Goal: Task Accomplishment & Management: Use online tool/utility

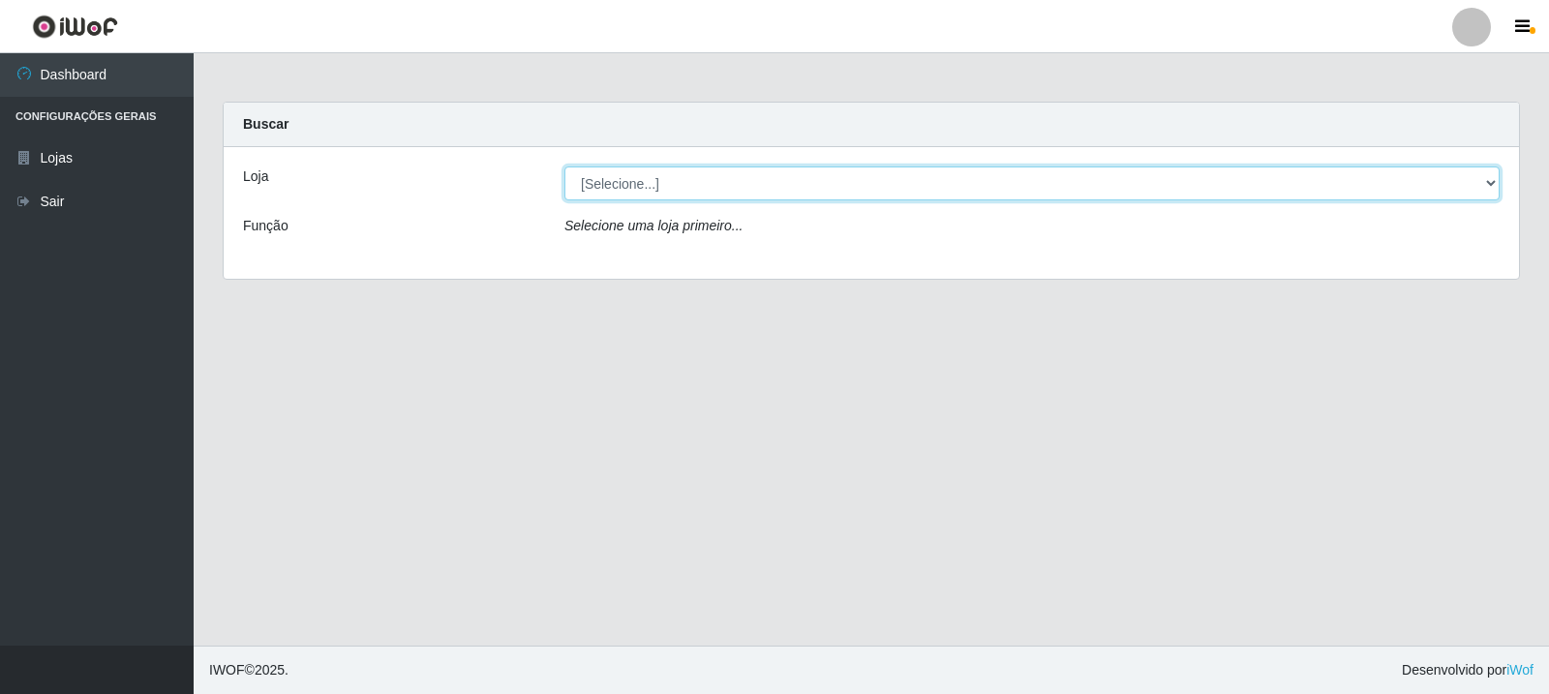
click at [1487, 178] on select "[Selecione...] Rede Compras Supermercados - LOJA 3" at bounding box center [1032, 184] width 935 height 34
select select "162"
click at [565, 167] on select "[Selecione...] Rede Compras Supermercados - LOJA 3" at bounding box center [1032, 184] width 935 height 34
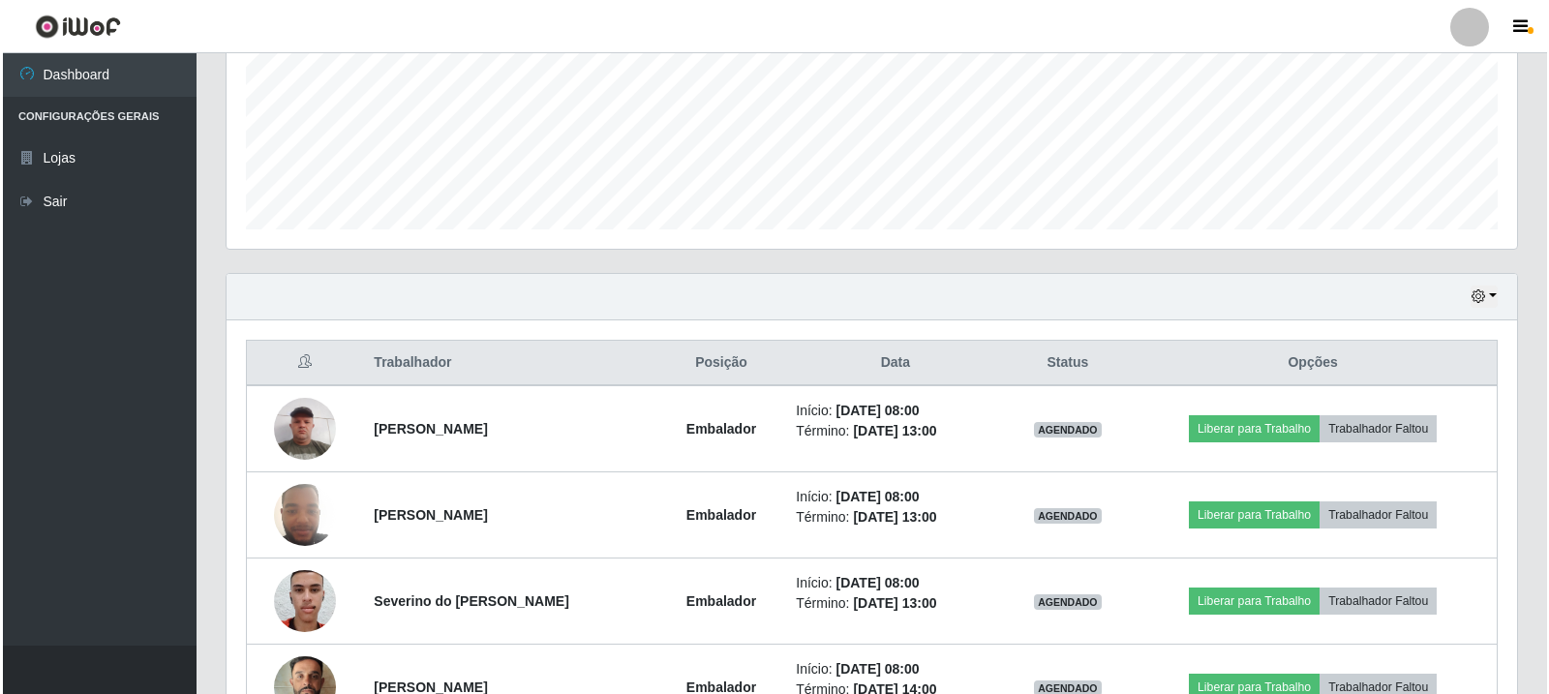
scroll to position [581, 0]
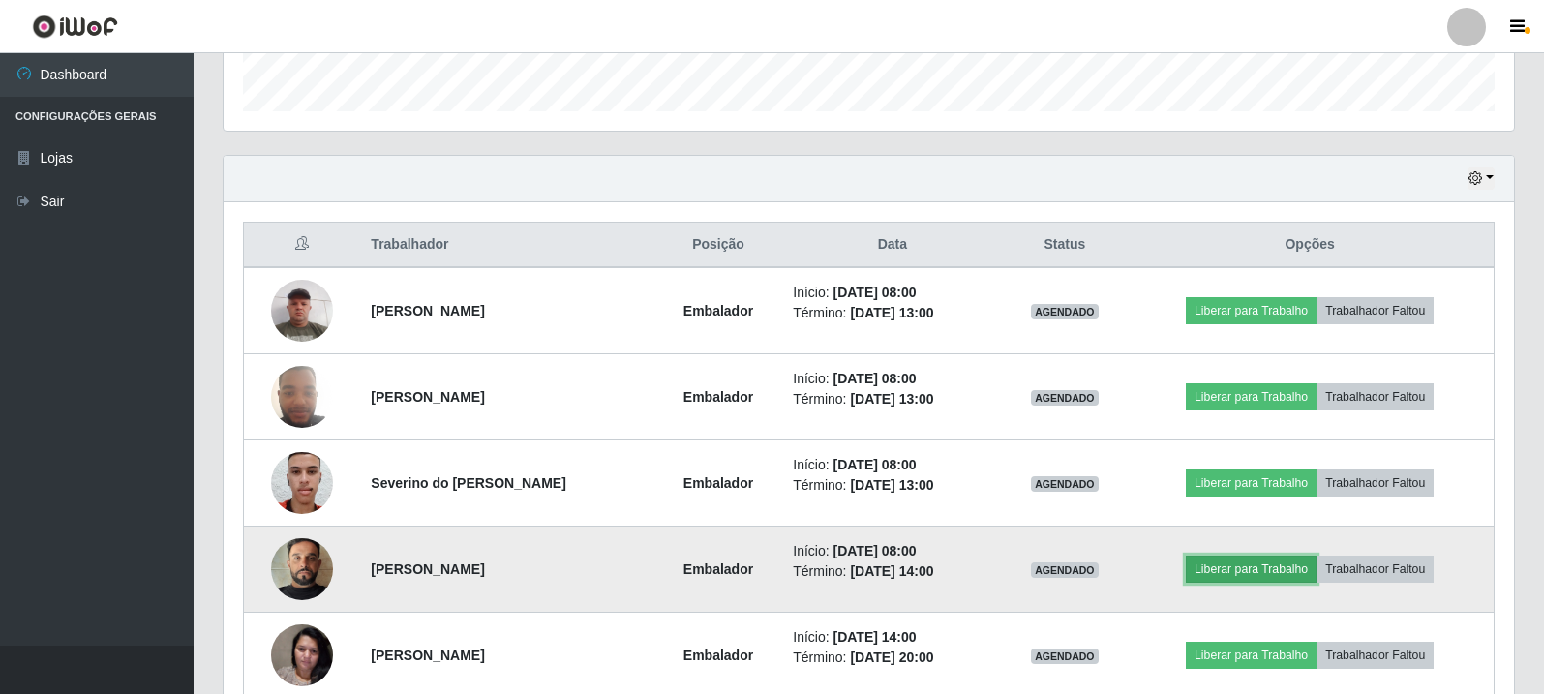
click at [1271, 568] on button "Liberar para Trabalho" at bounding box center [1251, 569] width 131 height 27
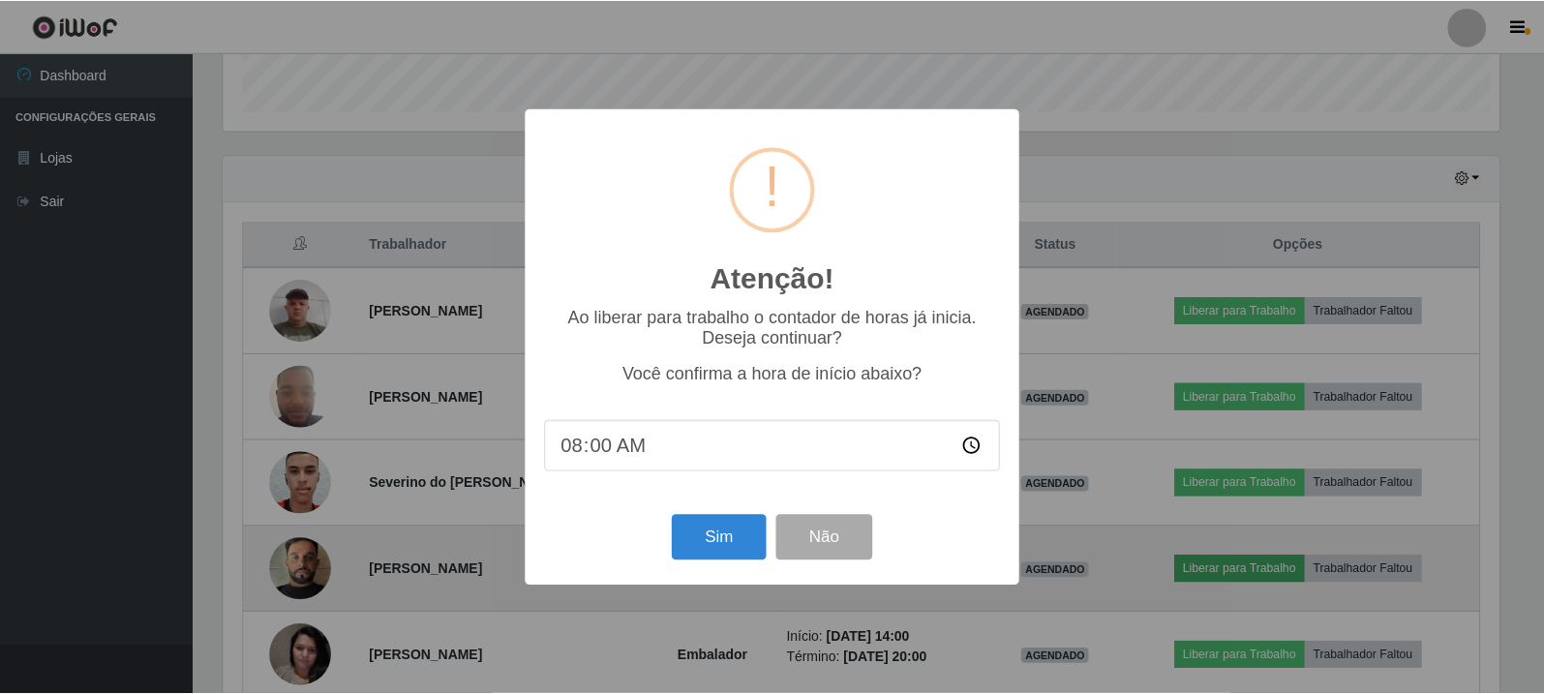
scroll to position [402, 1281]
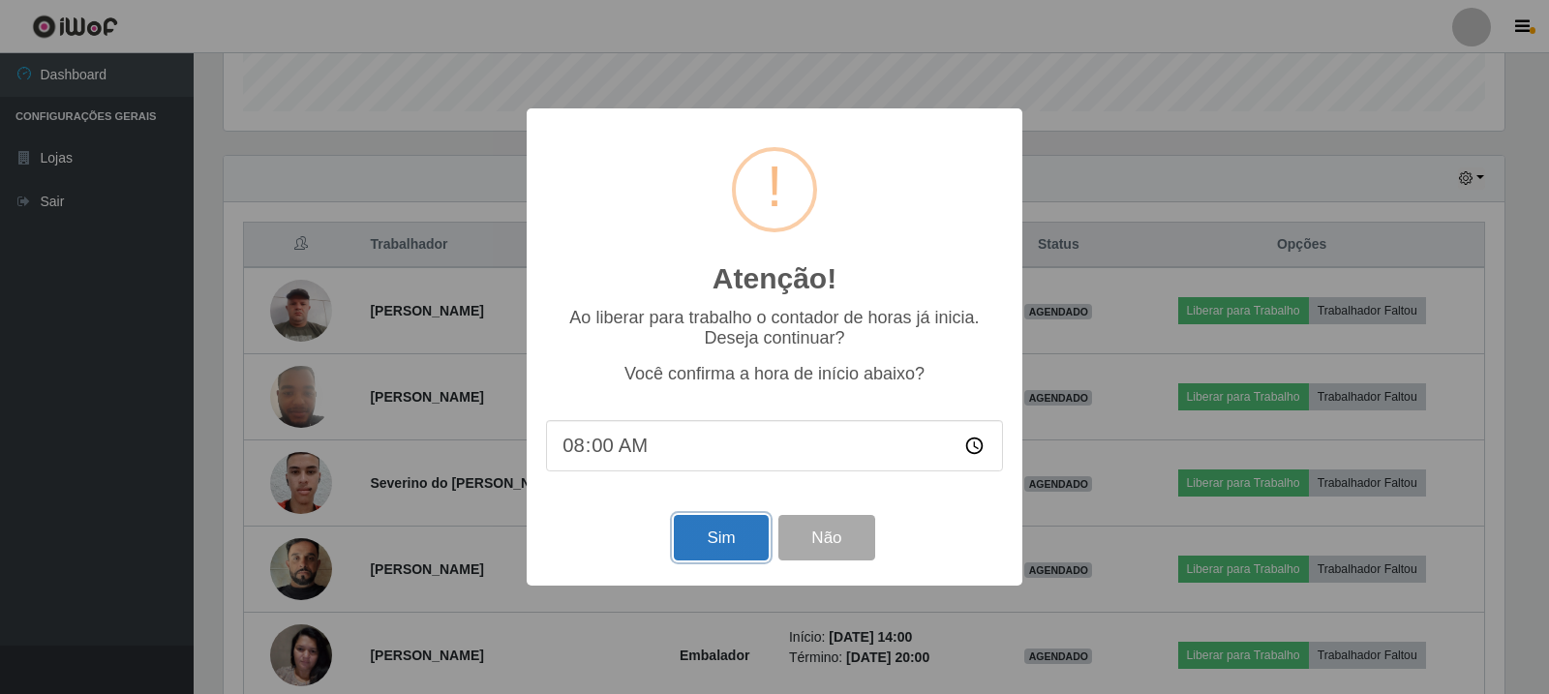
click at [713, 539] on button "Sim" at bounding box center [721, 538] width 94 height 46
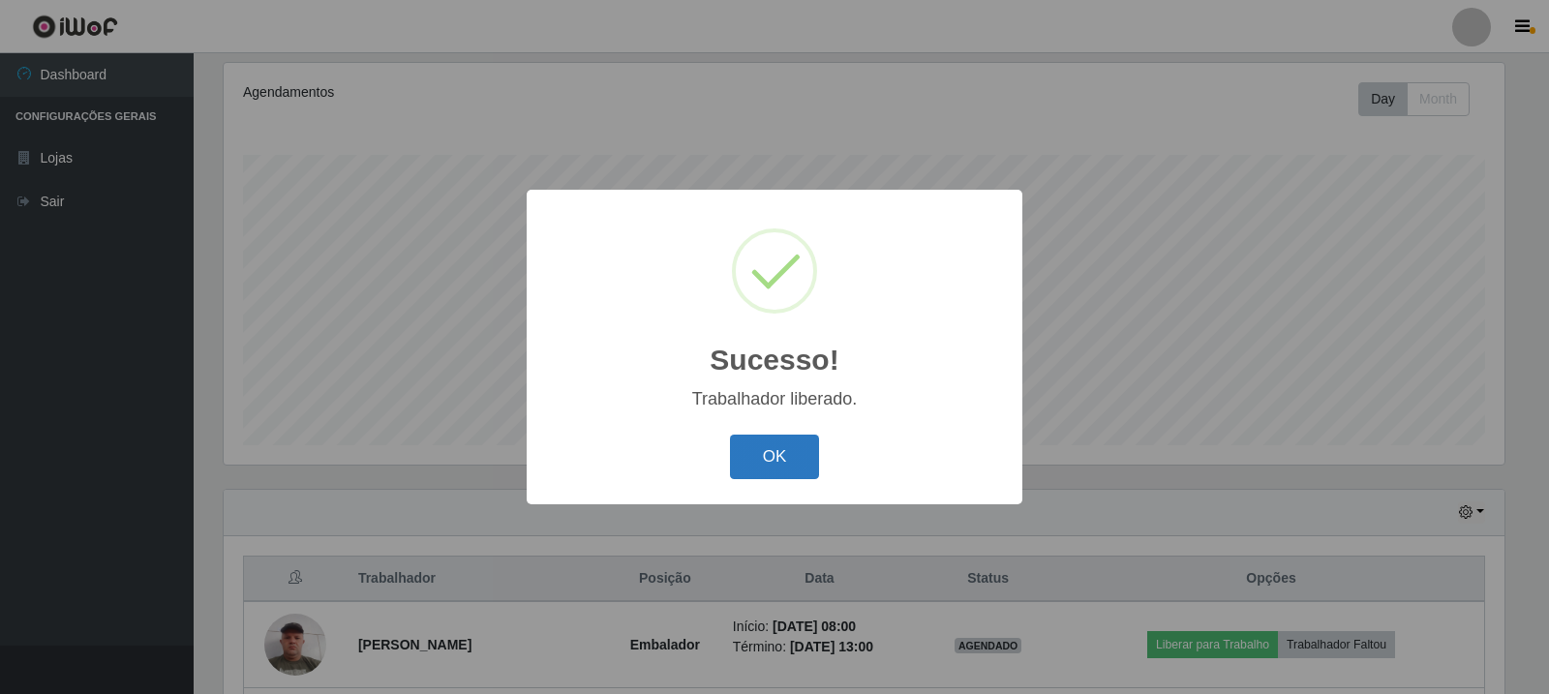
click at [779, 443] on button "OK" at bounding box center [775, 458] width 90 height 46
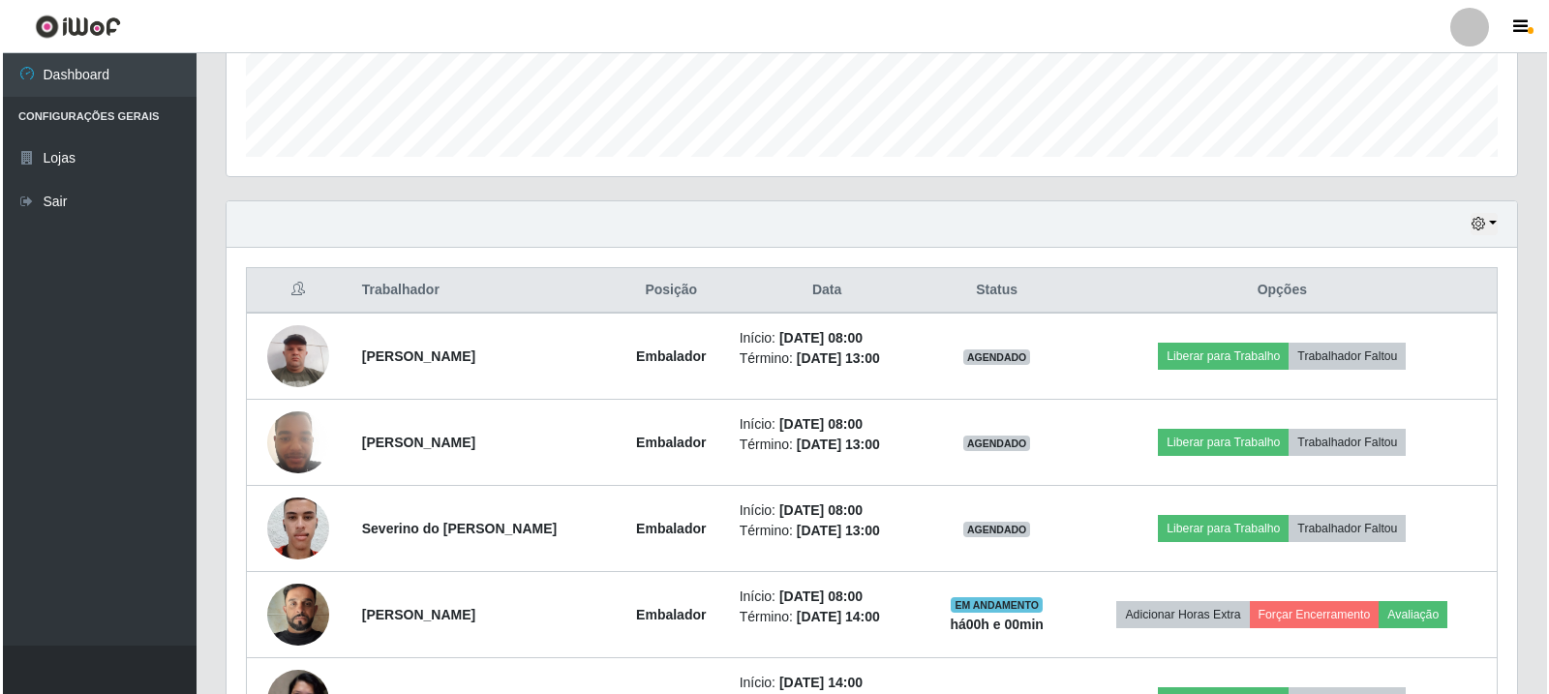
scroll to position [537, 0]
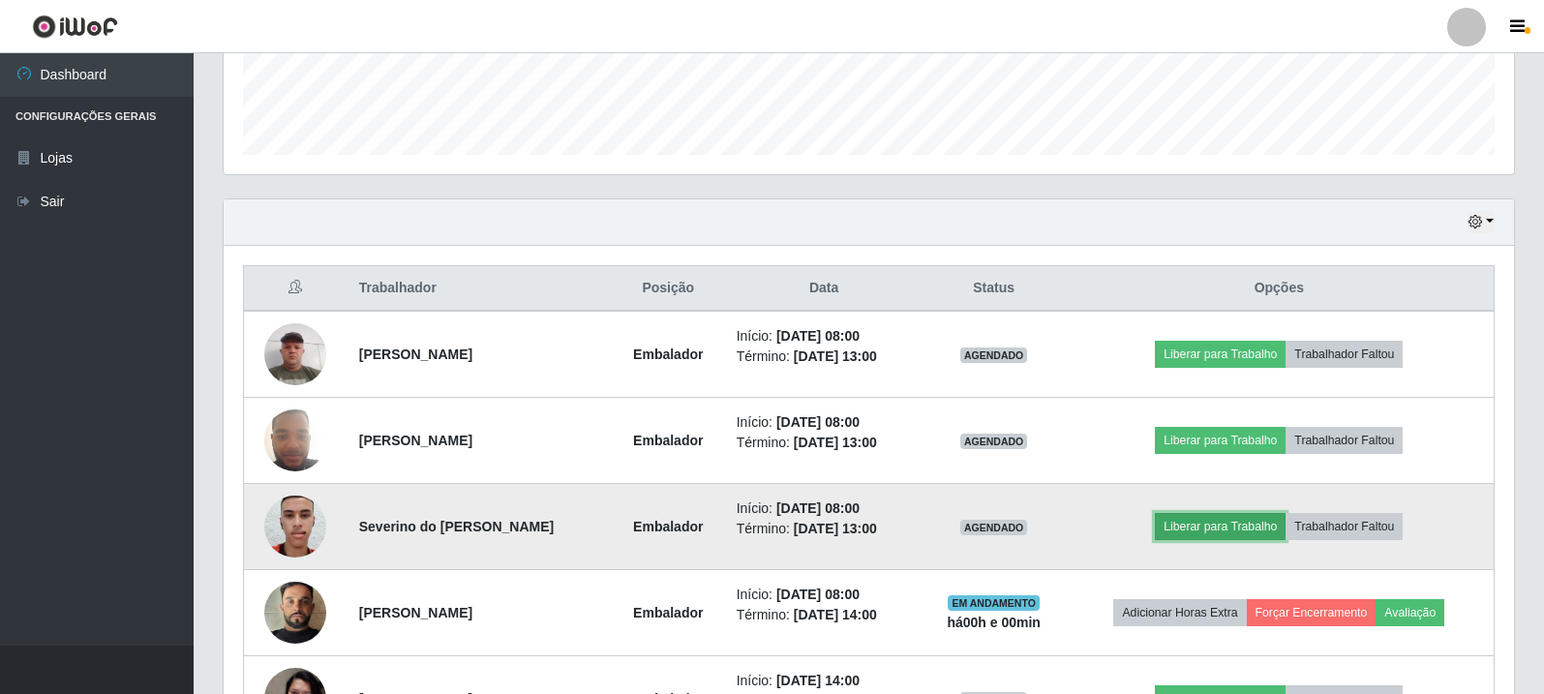
click at [1233, 535] on button "Liberar para Trabalho" at bounding box center [1220, 526] width 131 height 27
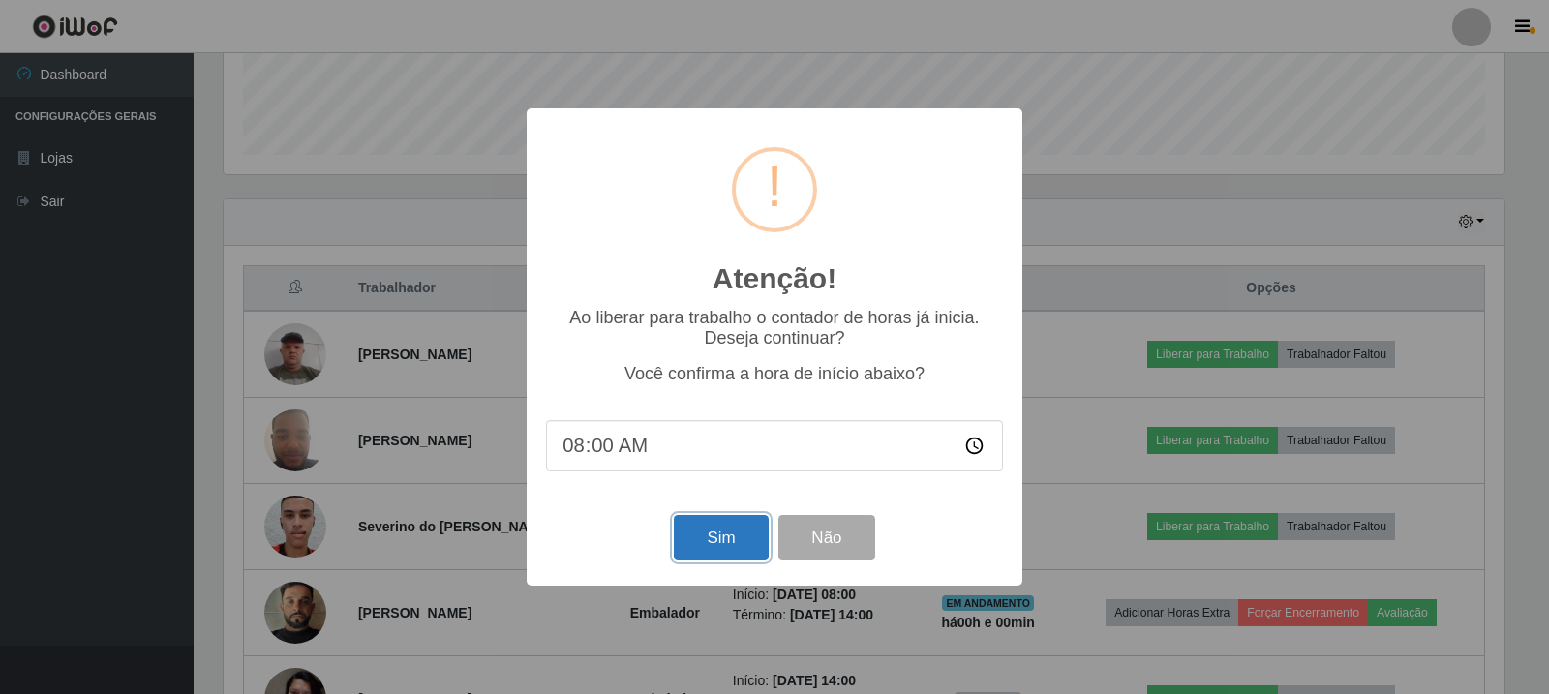
click at [725, 545] on button "Sim" at bounding box center [721, 538] width 94 height 46
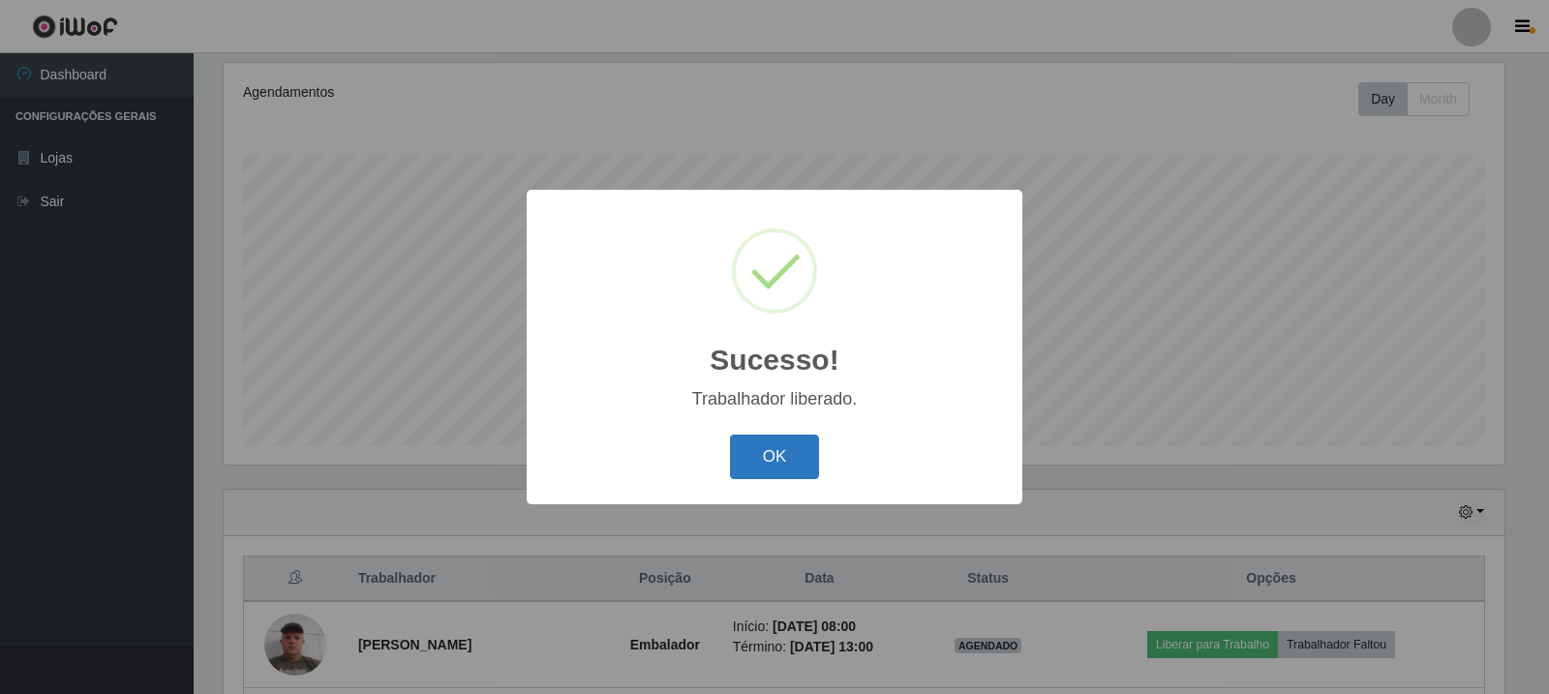
click at [779, 450] on button "OK" at bounding box center [775, 458] width 90 height 46
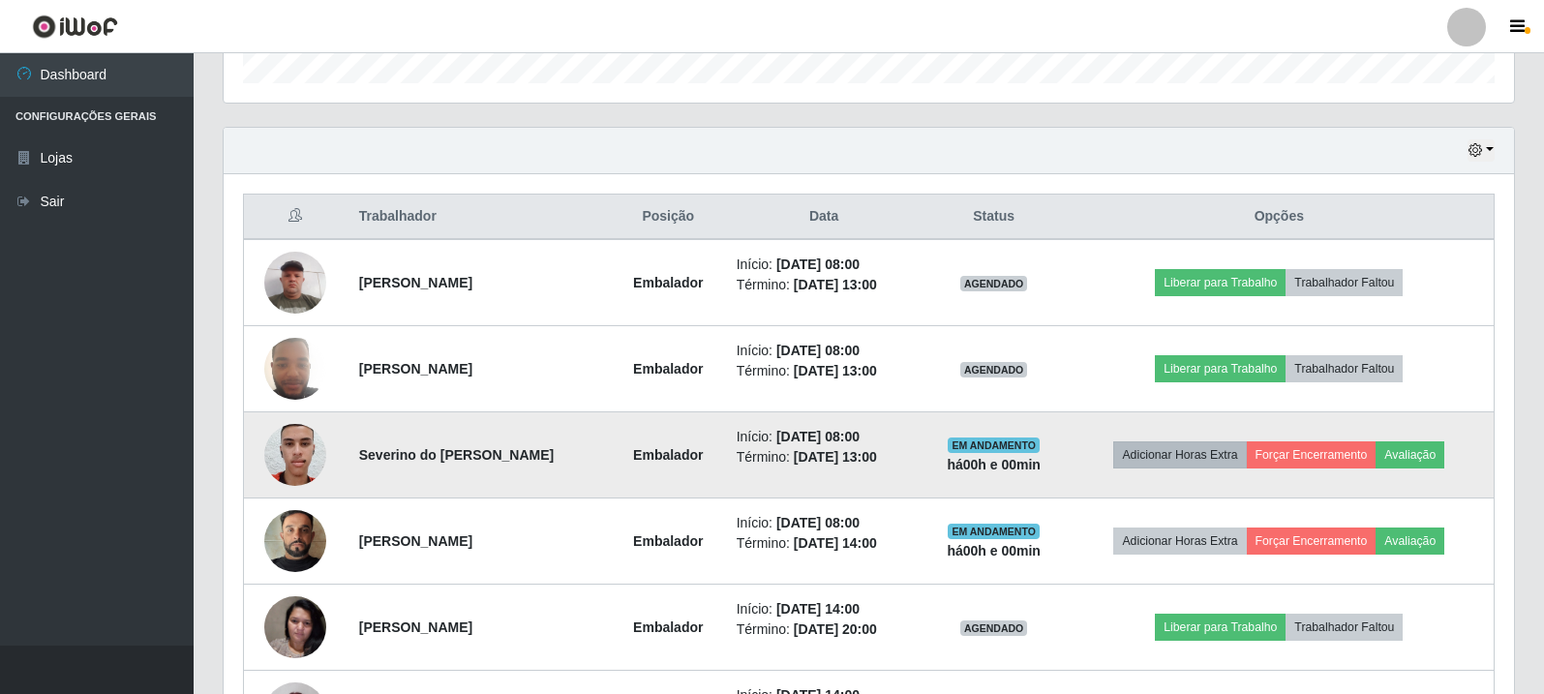
scroll to position [634, 0]
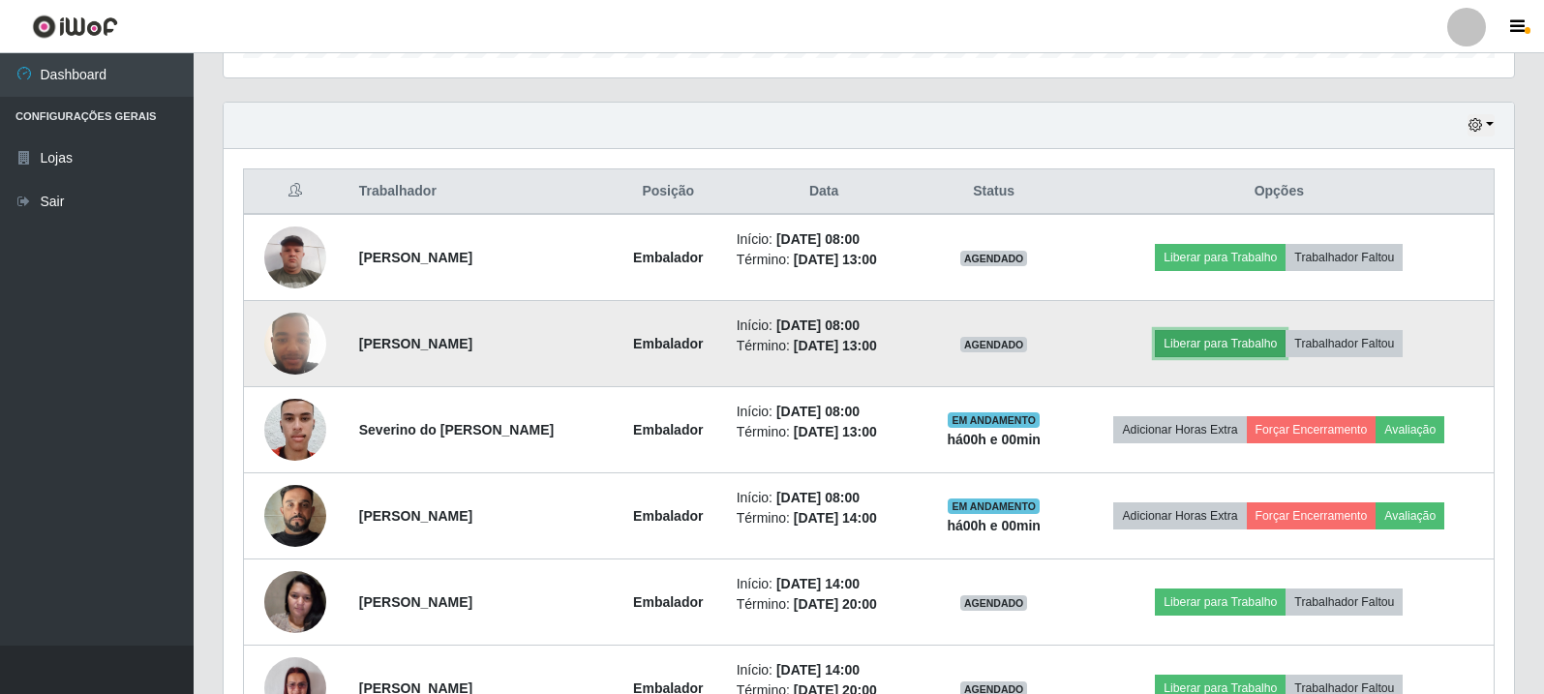
click at [1211, 341] on button "Liberar para Trabalho" at bounding box center [1220, 343] width 131 height 27
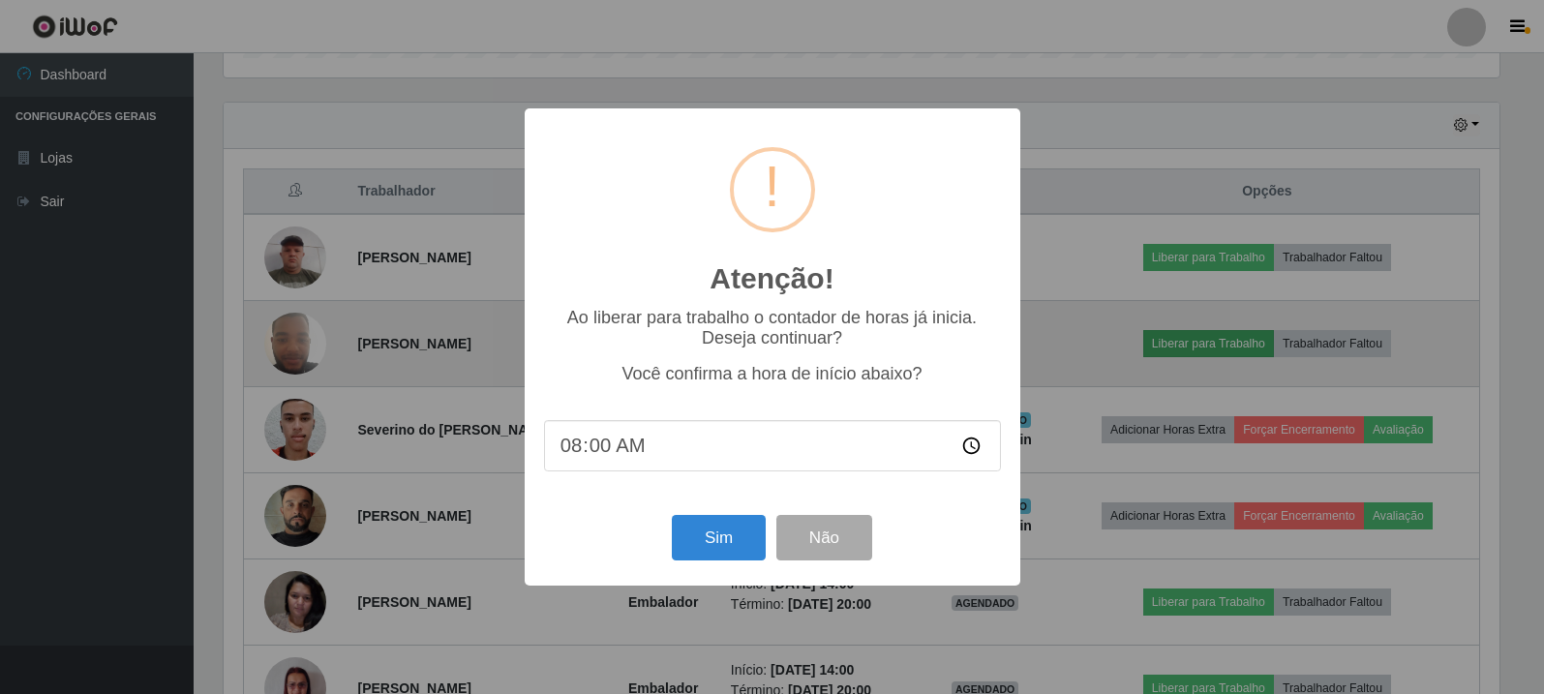
scroll to position [402, 1281]
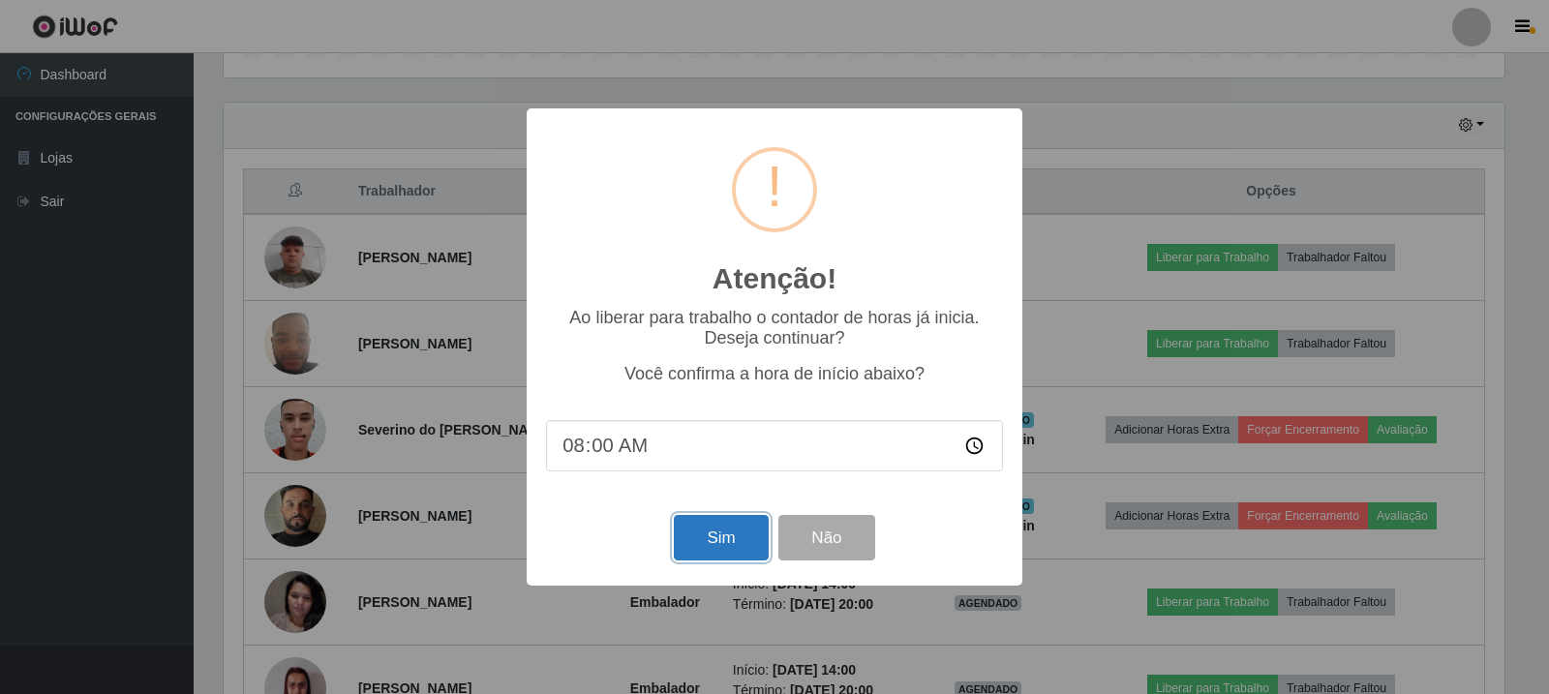
click at [735, 529] on button "Sim" at bounding box center [721, 538] width 94 height 46
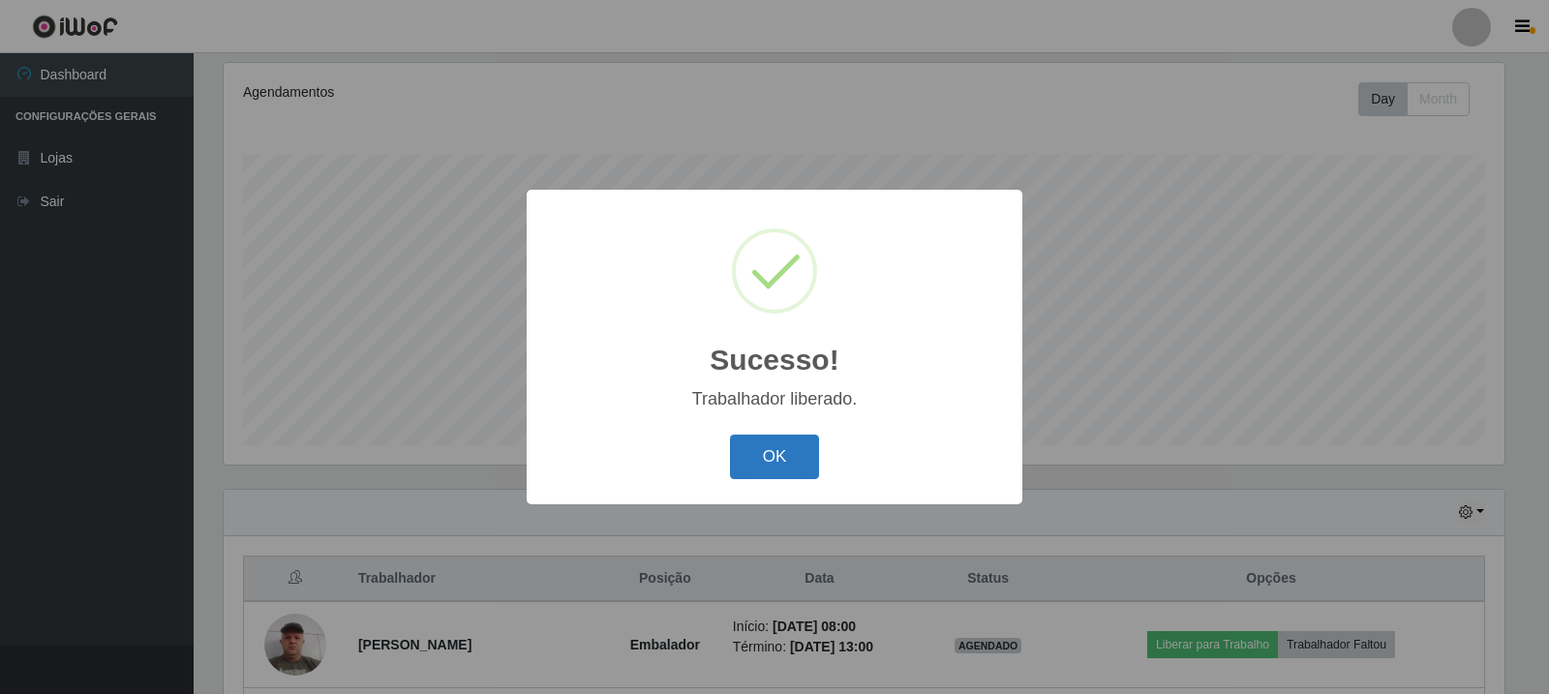
click at [797, 456] on button "OK" at bounding box center [775, 458] width 90 height 46
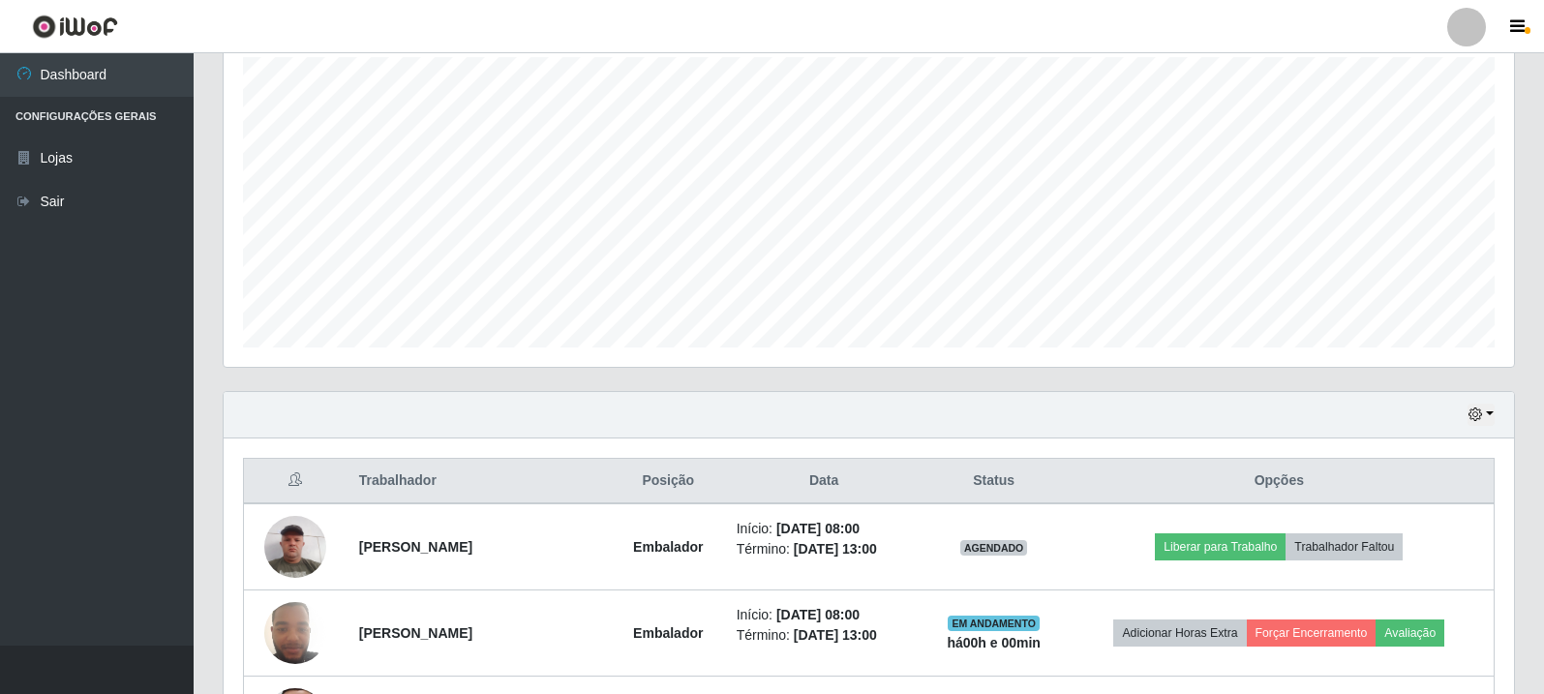
scroll to position [441, 0]
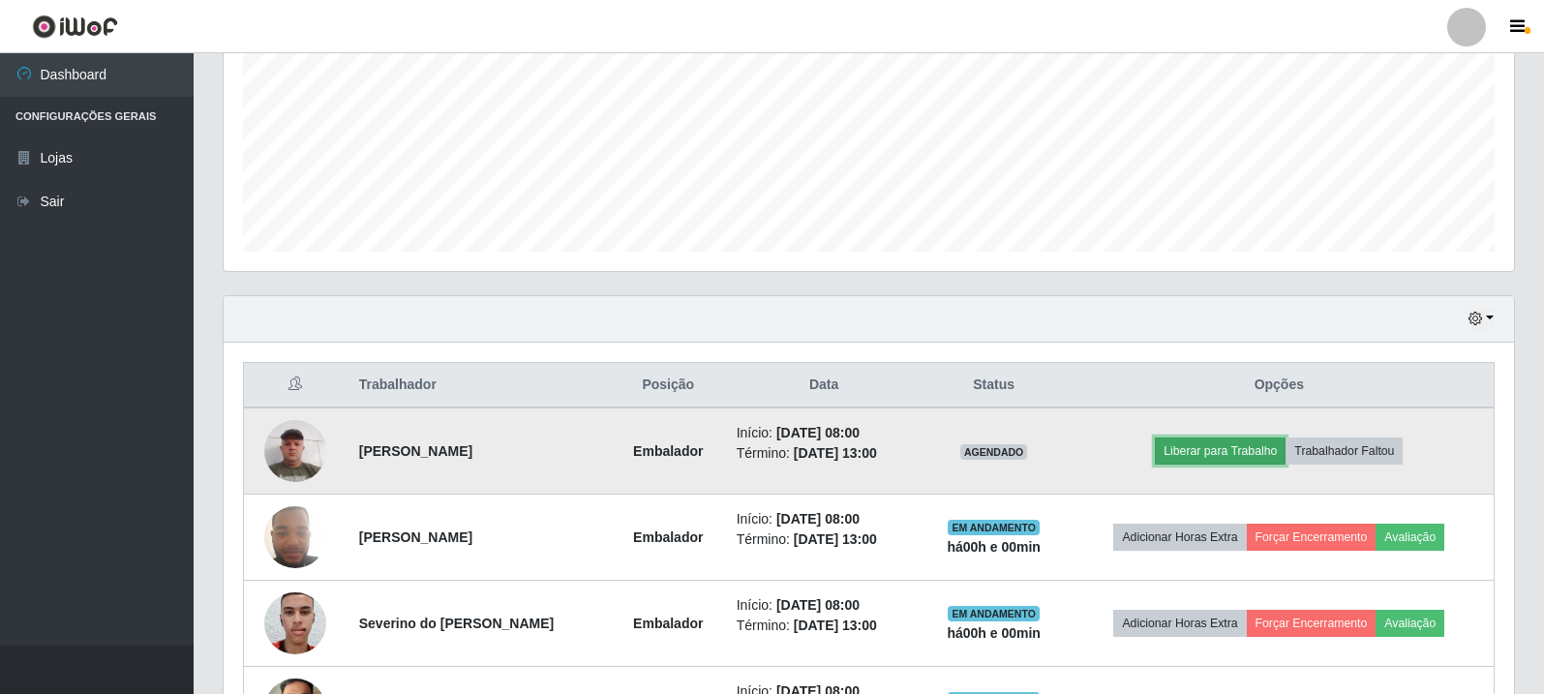
click at [1231, 450] on button "Liberar para Trabalho" at bounding box center [1220, 451] width 131 height 27
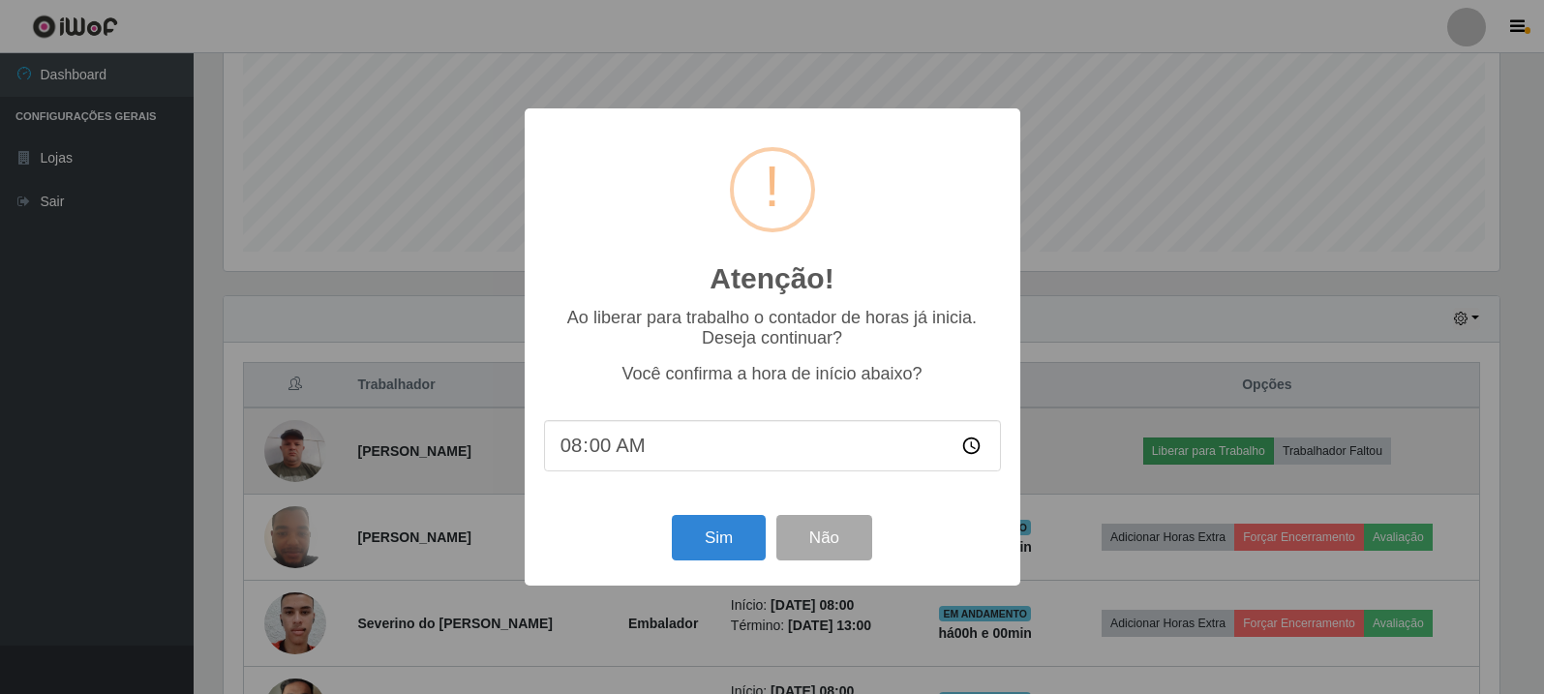
scroll to position [0, 0]
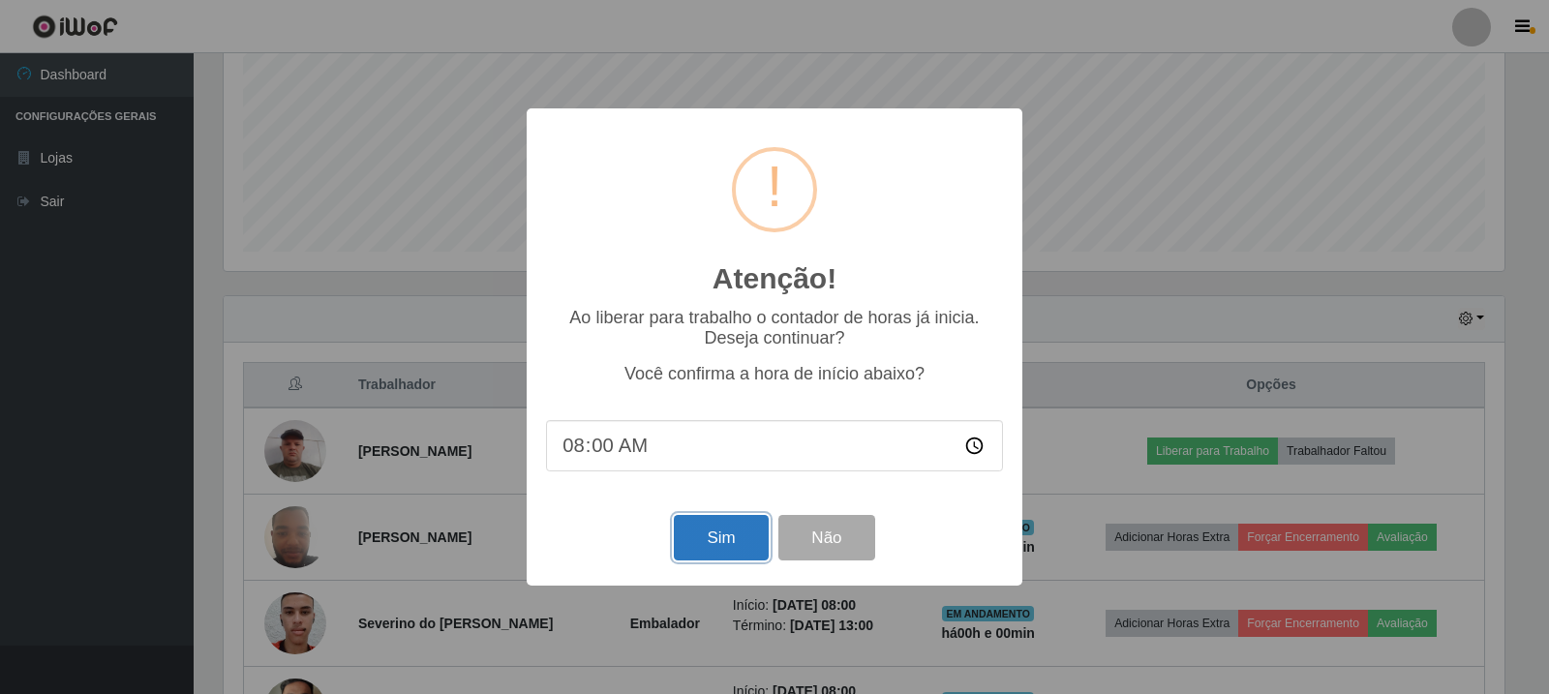
click at [736, 536] on button "Sim" at bounding box center [721, 538] width 94 height 46
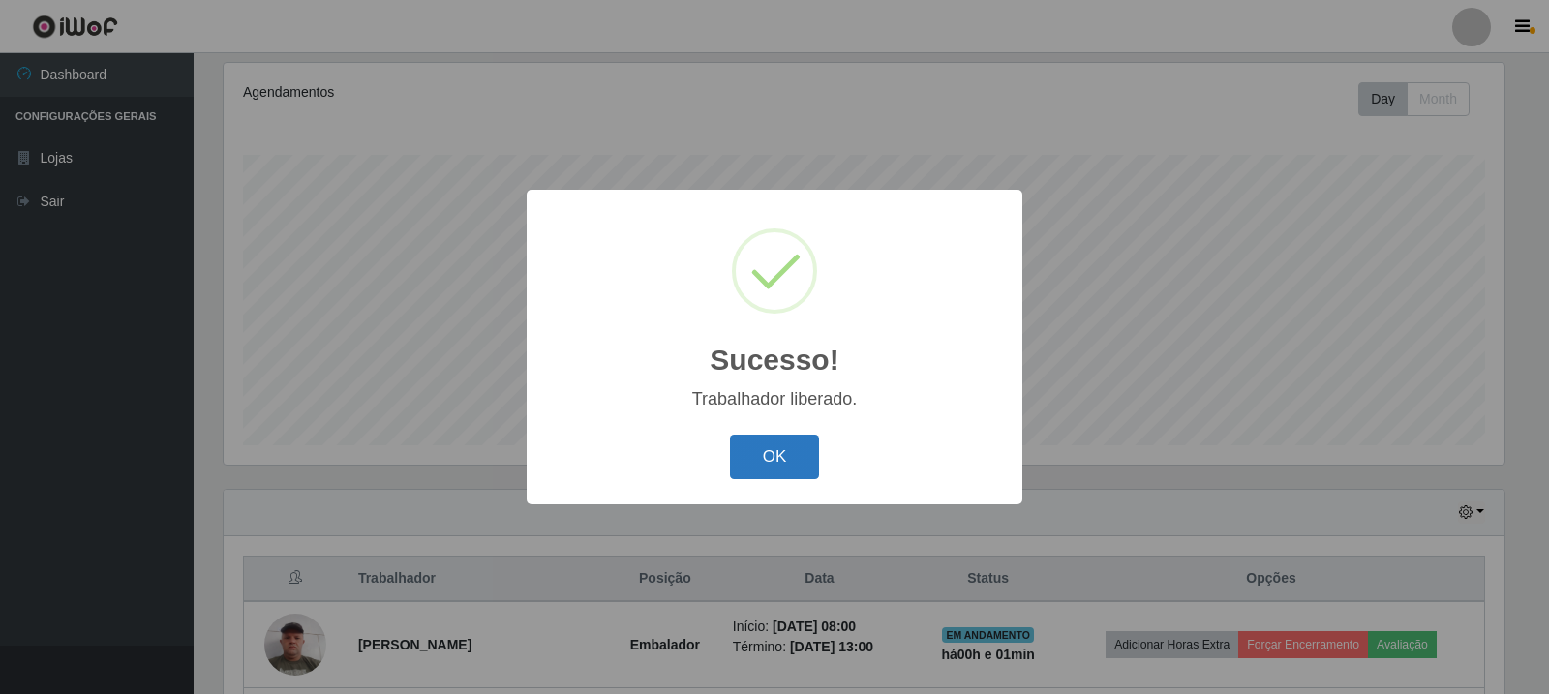
click at [790, 472] on button "OK" at bounding box center [775, 458] width 90 height 46
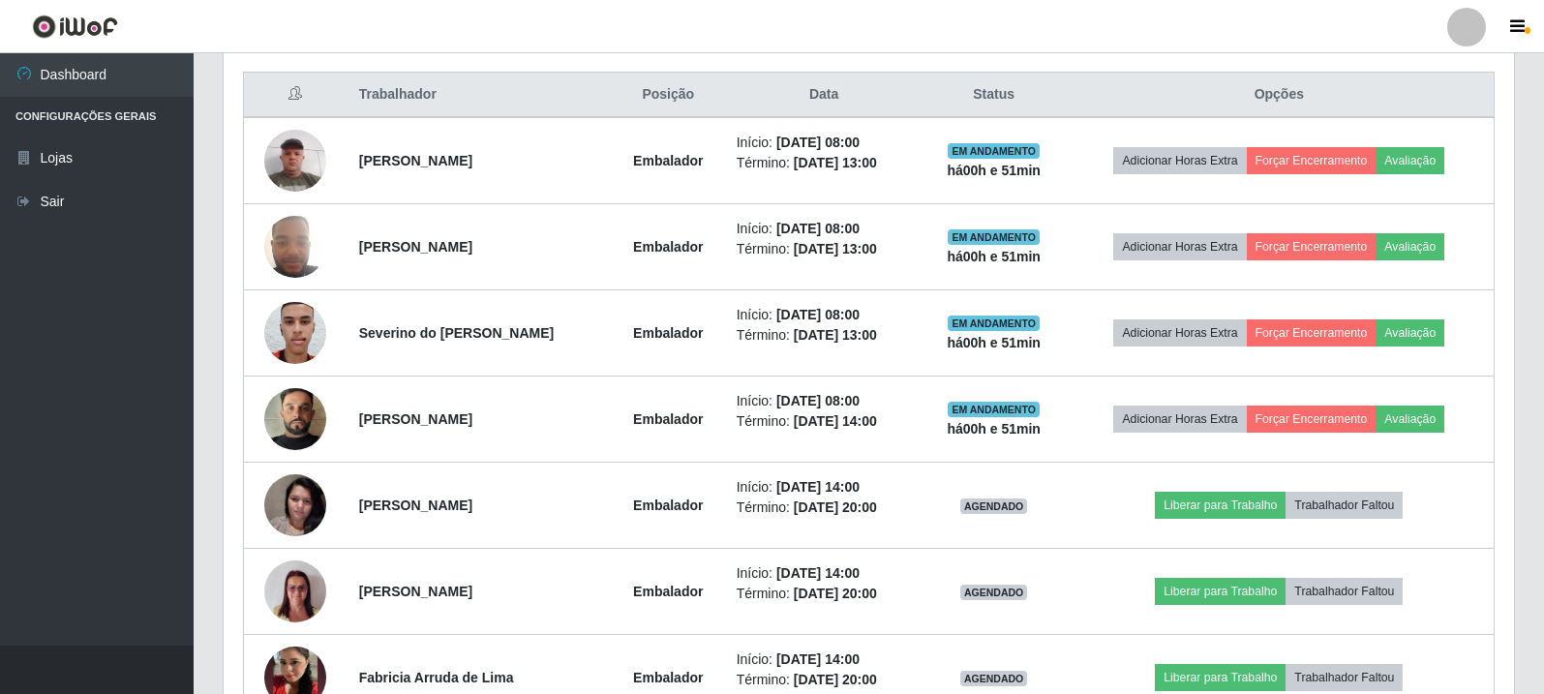
click at [39, 538] on ul "Dashboard Configurações Gerais Lojas Sair" at bounding box center [97, 349] width 194 height 593
click at [1, 383] on ul "Dashboard Configurações Gerais Lojas Sair" at bounding box center [97, 349] width 194 height 593
